Goal: Task Accomplishment & Management: Manage account settings

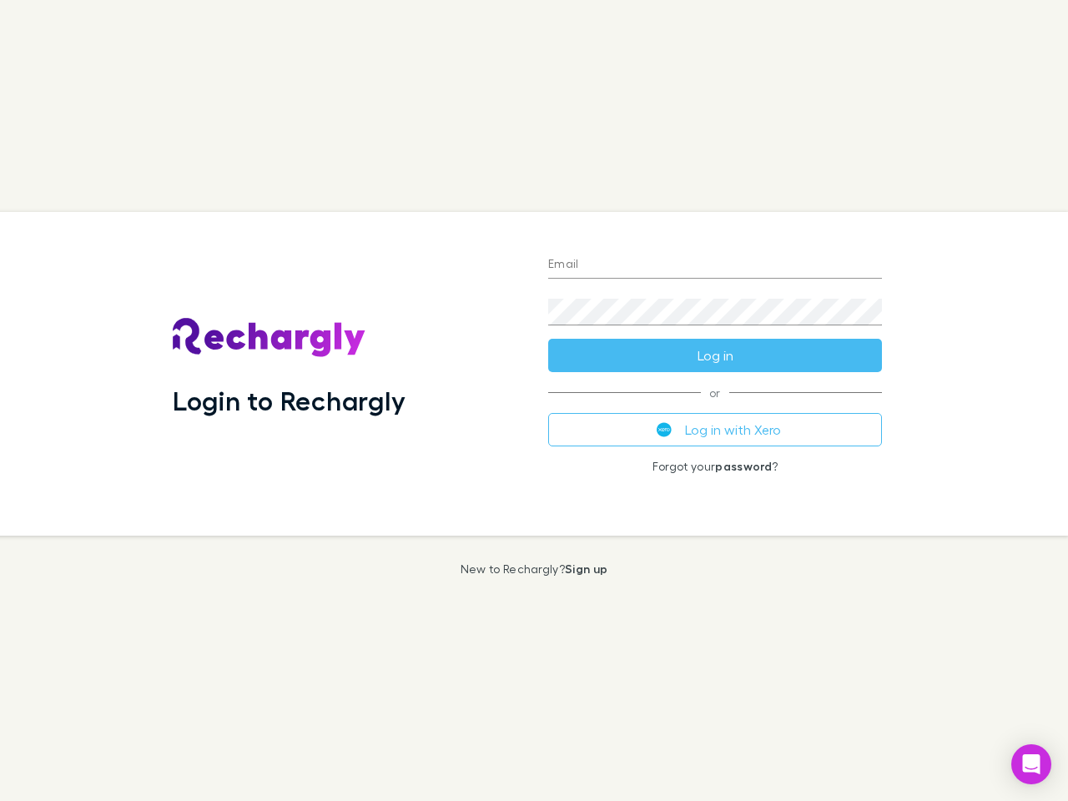
click at [534, 400] on div "Login to Rechargly" at bounding box center [346, 374] width 375 height 324
click at [715, 265] on input "Email" at bounding box center [715, 265] width 334 height 27
click at [715, 355] on form "Email Password Log in" at bounding box center [715, 305] width 334 height 133
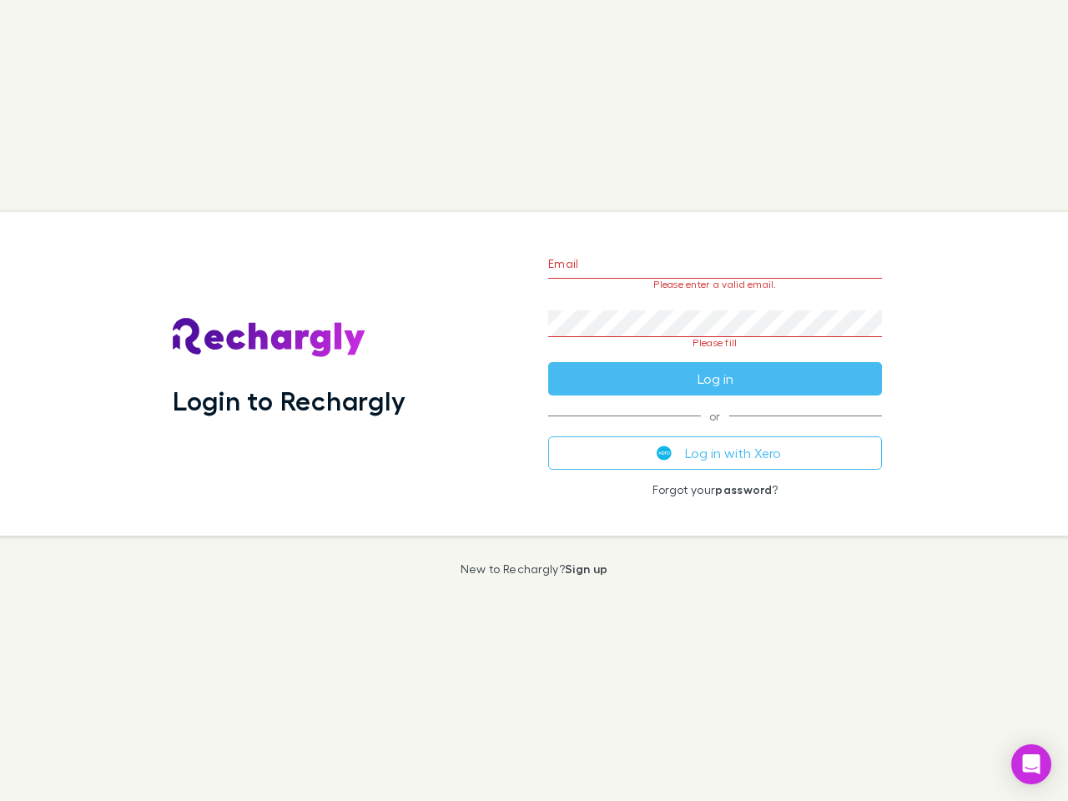
click at [715, 430] on div "Email Please enter a valid email. Password Please fill Log in or Log in with Xe…" at bounding box center [715, 374] width 360 height 324
click at [1031, 764] on icon "Open Intercom Messenger" at bounding box center [1032, 764] width 18 height 20
